Goal: Entertainment & Leisure: Consume media (video, audio)

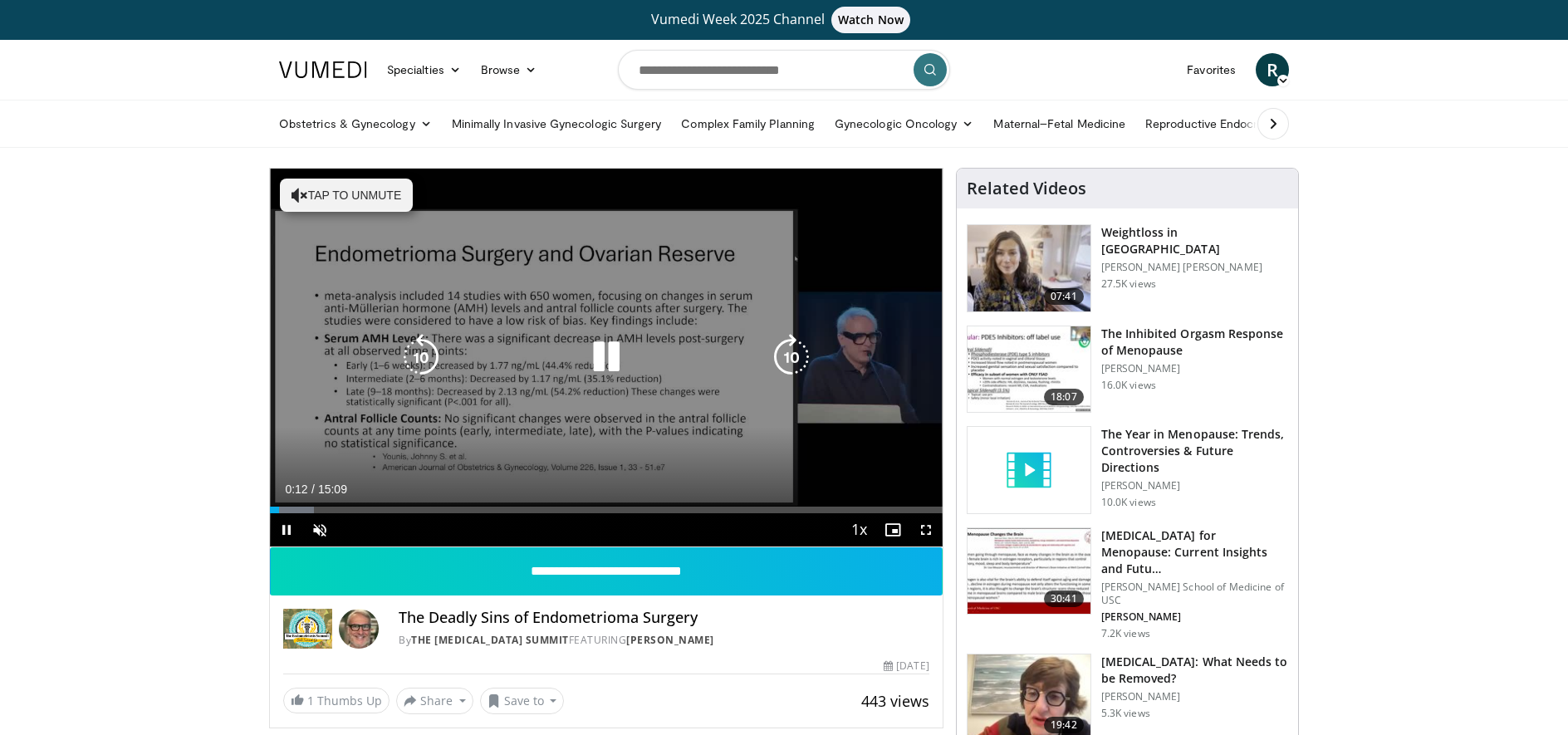
click at [304, 201] on icon "Video Player" at bounding box center [299, 194] width 16 height 16
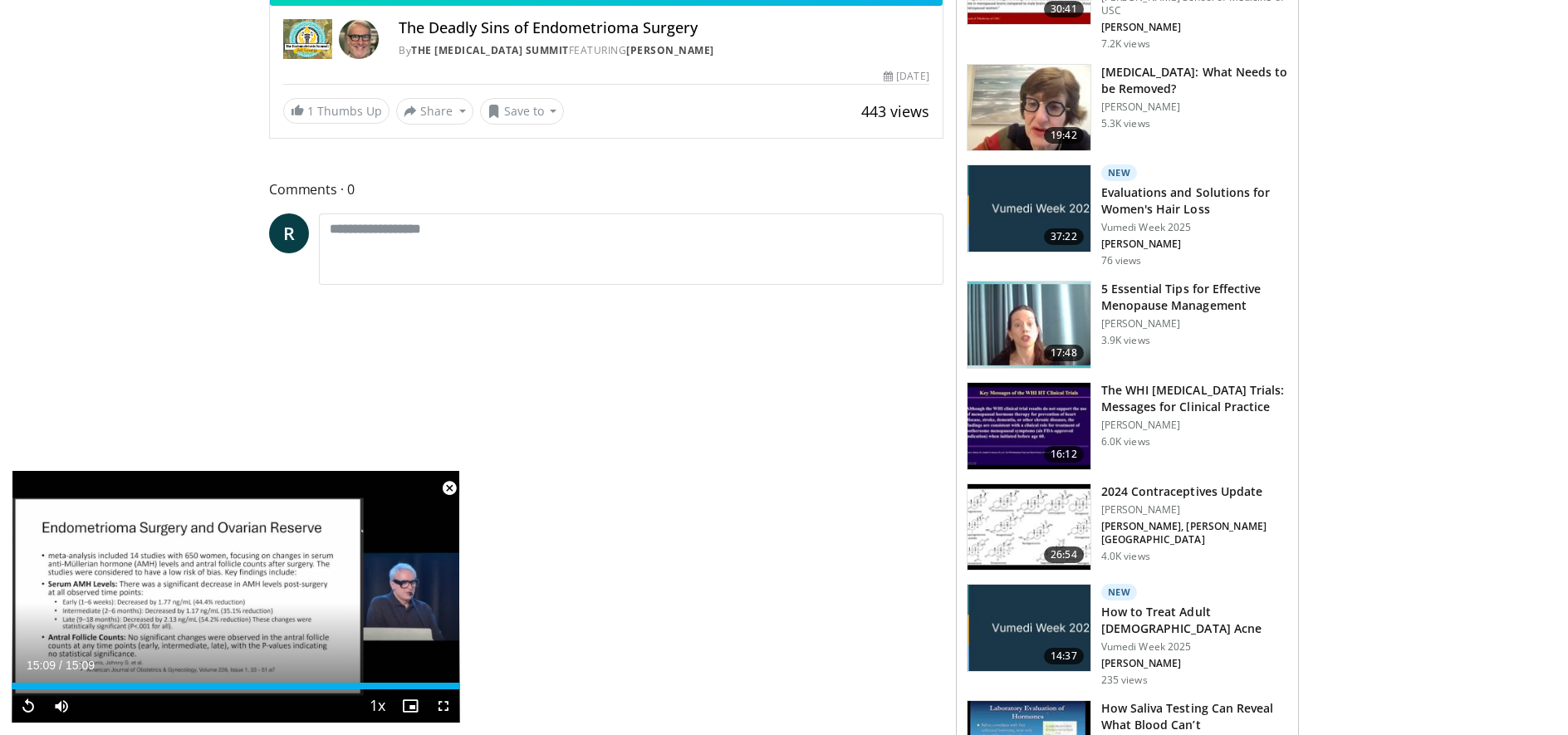
scroll to position [665, 0]
